Goal: Entertainment & Leisure: Browse casually

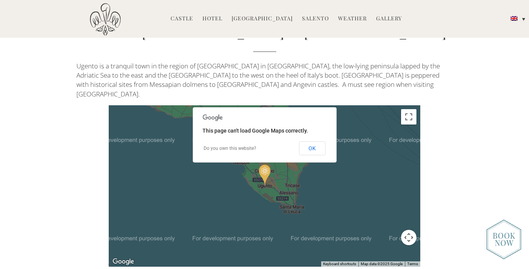
scroll to position [1624, 0]
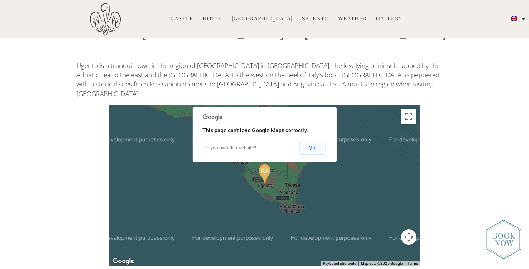
click at [318, 141] on button "OK" at bounding box center [312, 148] width 27 height 14
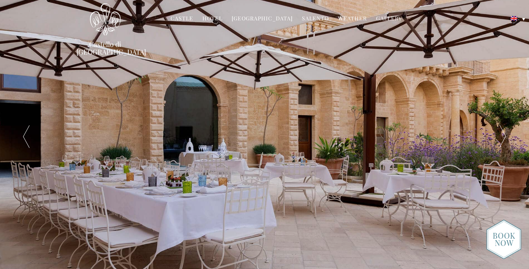
scroll to position [0, 0]
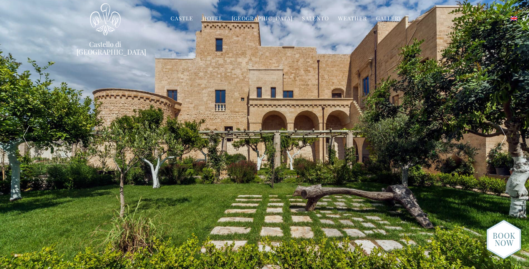
click at [383, 16] on link "Gallery" at bounding box center [389, 19] width 26 height 9
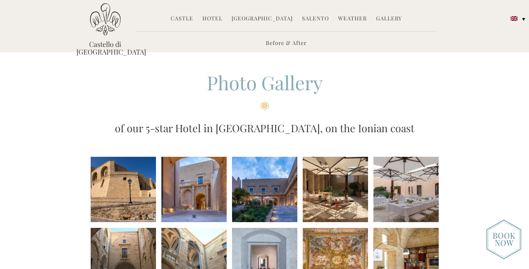
click at [133, 196] on li at bounding box center [123, 189] width 65 height 65
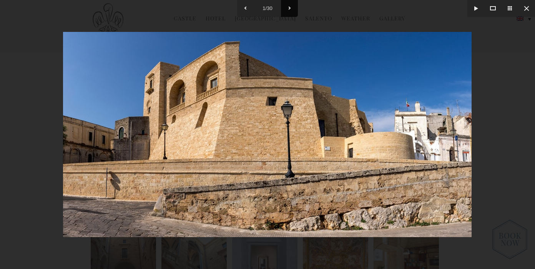
click at [289, 6] on button at bounding box center [289, 8] width 17 height 17
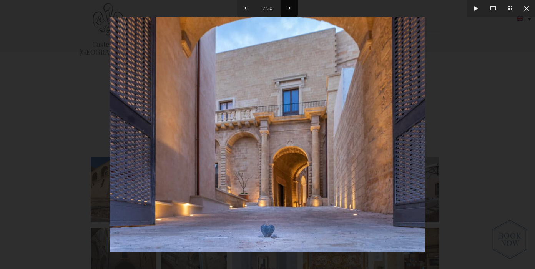
click at [289, 6] on button at bounding box center [289, 8] width 17 height 17
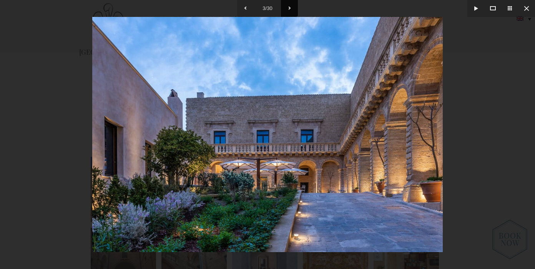
click at [289, 6] on button at bounding box center [289, 8] width 17 height 17
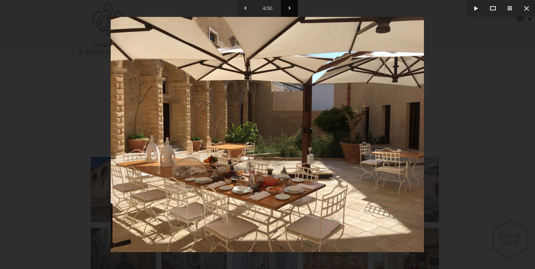
click at [289, 6] on button at bounding box center [289, 8] width 17 height 17
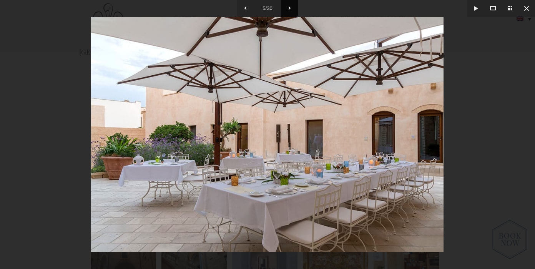
click at [289, 6] on button at bounding box center [289, 8] width 17 height 17
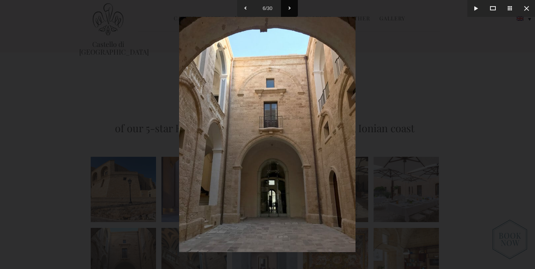
click at [289, 6] on button at bounding box center [289, 8] width 17 height 17
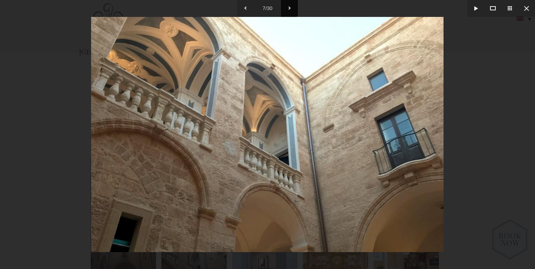
click at [289, 6] on button at bounding box center [289, 8] width 17 height 17
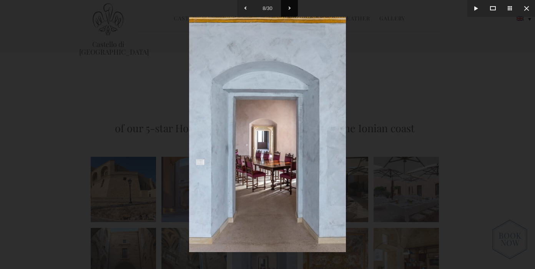
click at [289, 6] on button at bounding box center [289, 8] width 17 height 17
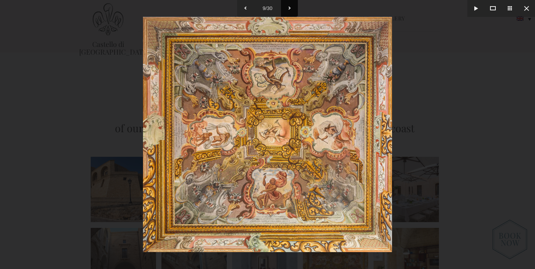
click at [289, 6] on button at bounding box center [289, 8] width 17 height 17
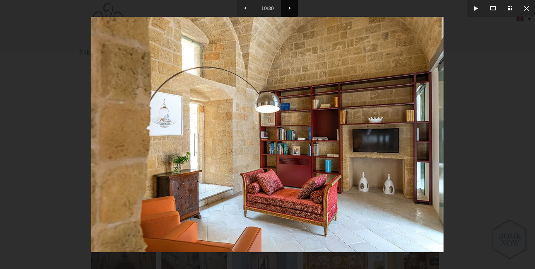
click at [289, 6] on button at bounding box center [289, 8] width 17 height 17
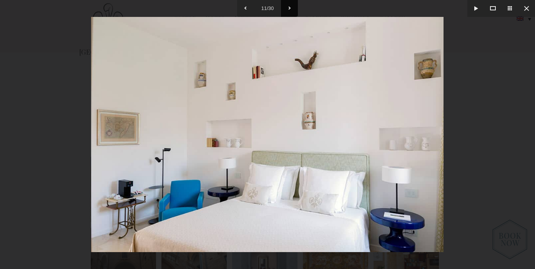
click at [289, 6] on button at bounding box center [289, 8] width 17 height 17
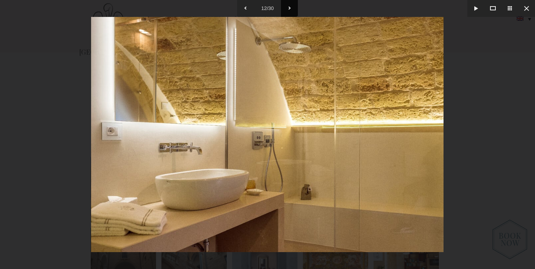
click at [289, 6] on button at bounding box center [289, 8] width 17 height 17
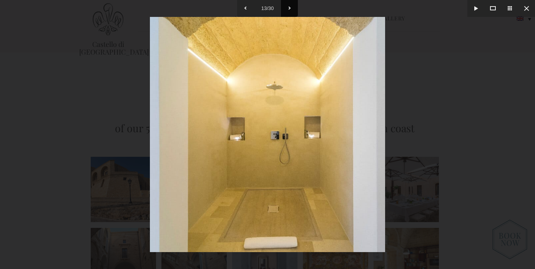
click at [289, 6] on button at bounding box center [289, 8] width 17 height 17
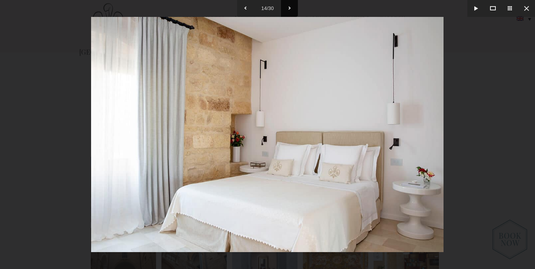
click at [289, 6] on button at bounding box center [289, 8] width 17 height 17
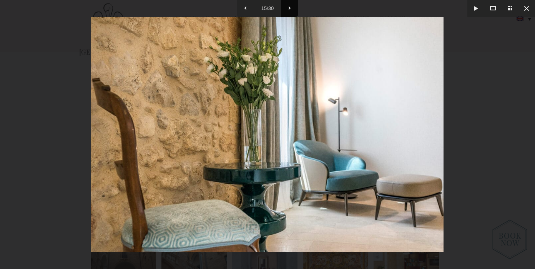
click at [289, 6] on button at bounding box center [289, 8] width 17 height 17
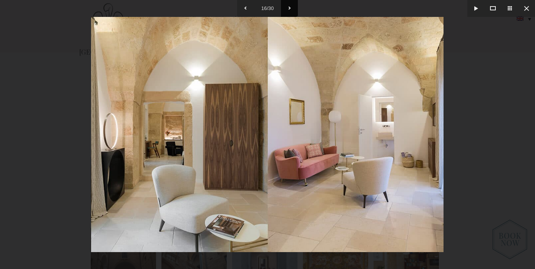
click at [289, 6] on button at bounding box center [289, 8] width 17 height 17
